Goal: Information Seeking & Learning: Learn about a topic

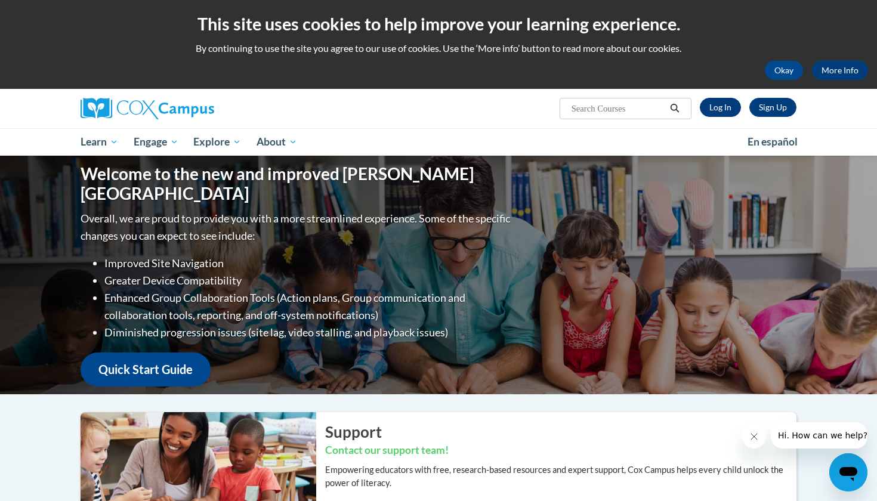
click at [719, 112] on link "Log In" at bounding box center [720, 107] width 41 height 19
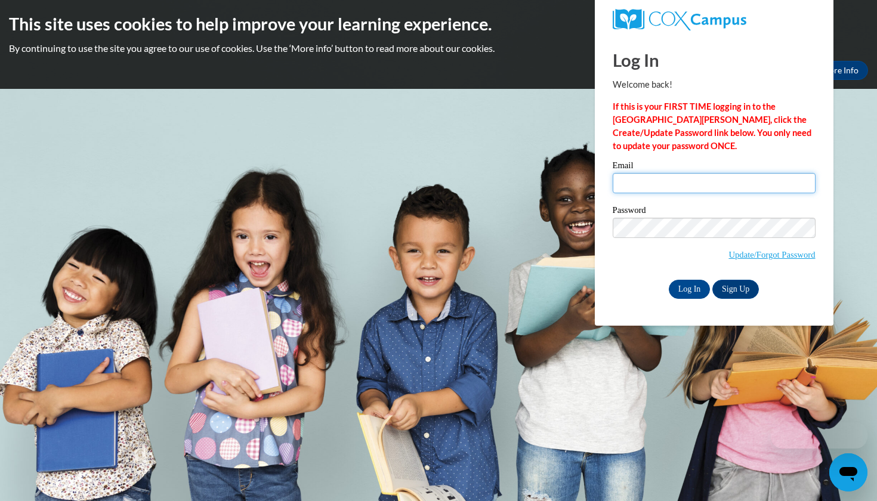
type input "[EMAIL_ADDRESS][DOMAIN_NAME]"
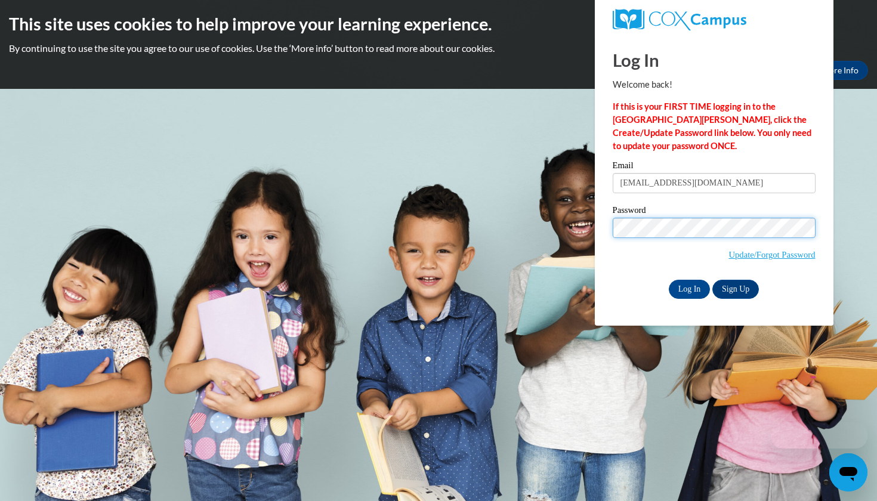
click at [688, 287] on input "Log In" at bounding box center [690, 289] width 42 height 19
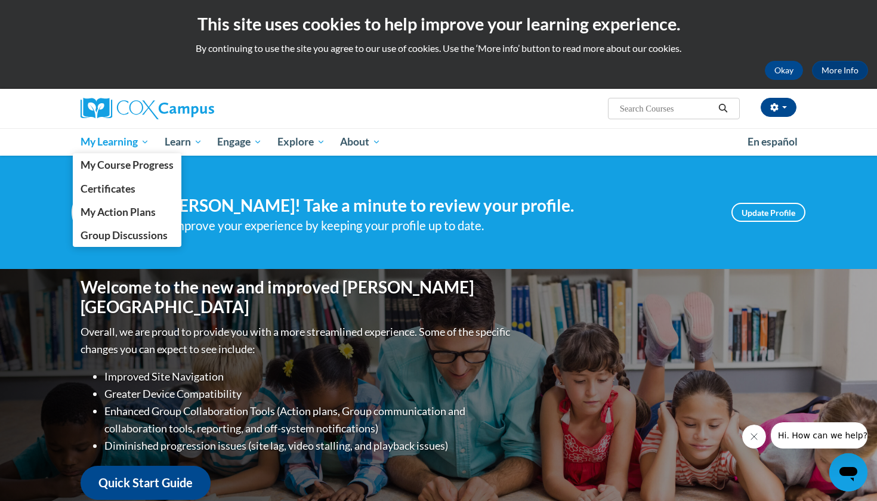
click at [136, 138] on span "My Learning" at bounding box center [115, 142] width 69 height 14
click at [144, 167] on span "My Course Progress" at bounding box center [127, 165] width 93 height 13
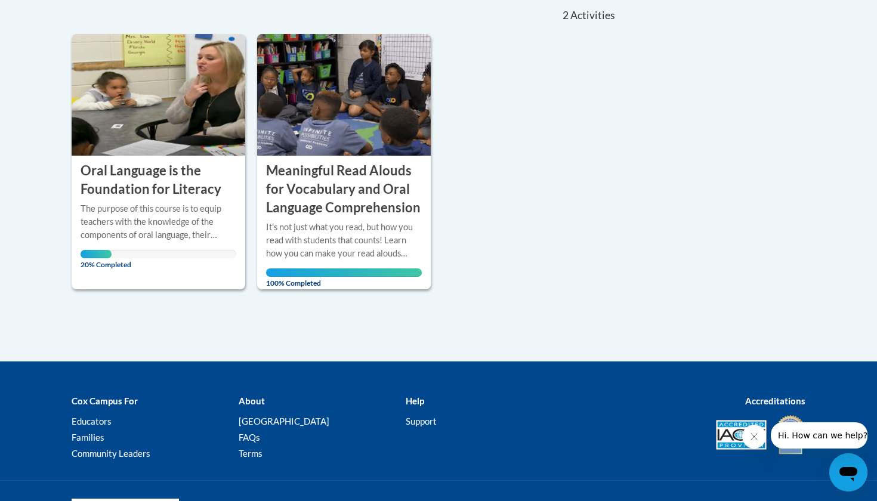
scroll to position [273, 0]
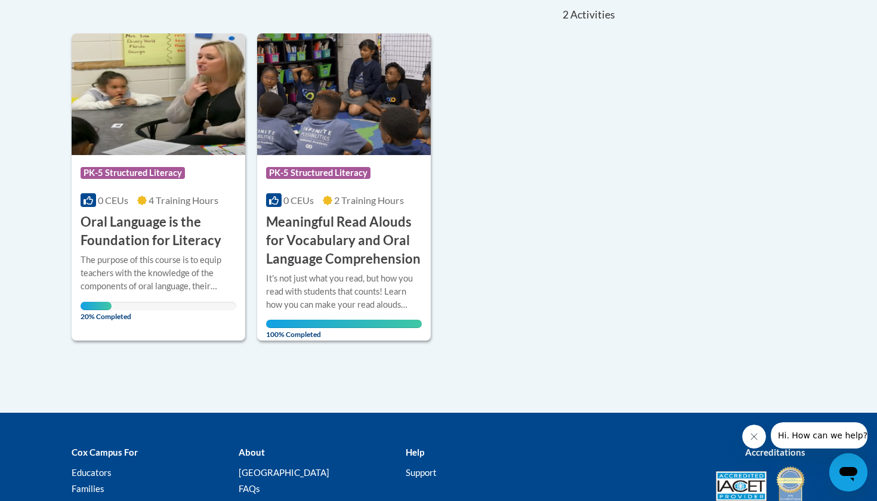
click at [197, 238] on h3 "Oral Language is the Foundation for Literacy" at bounding box center [159, 231] width 156 height 37
